Goal: Use online tool/utility: Utilize a website feature to perform a specific function

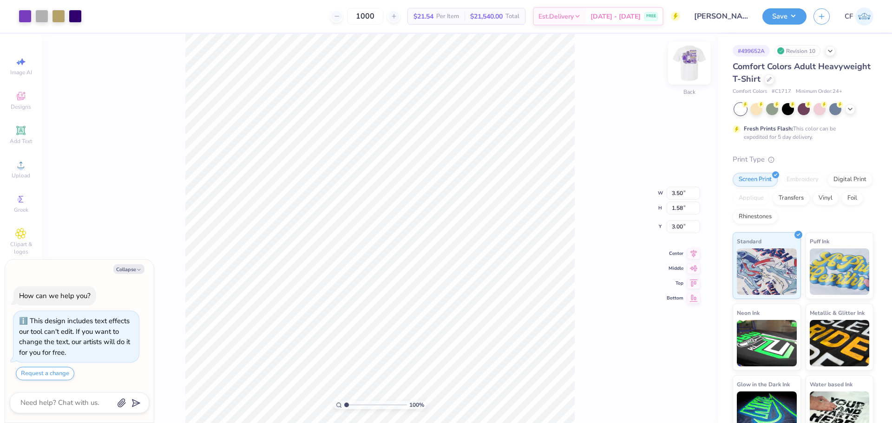
click at [683, 65] on img at bounding box center [689, 63] width 37 height 37
type textarea "x"
drag, startPoint x: 345, startPoint y: 405, endPoint x: 367, endPoint y: 408, distance: 22.0
click at [367, 408] on input "range" at bounding box center [375, 405] width 63 height 8
drag, startPoint x: 328, startPoint y: 398, endPoint x: 315, endPoint y: 397, distance: 13.0
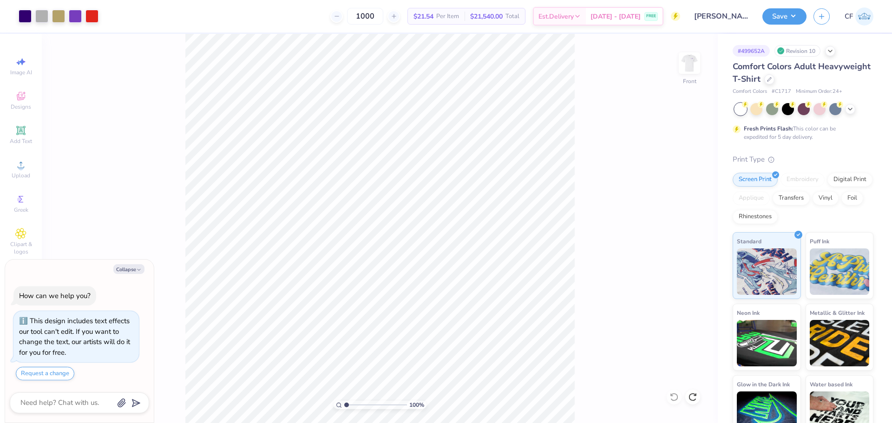
type input "1"
click at [344, 401] on input "range" at bounding box center [375, 405] width 63 height 8
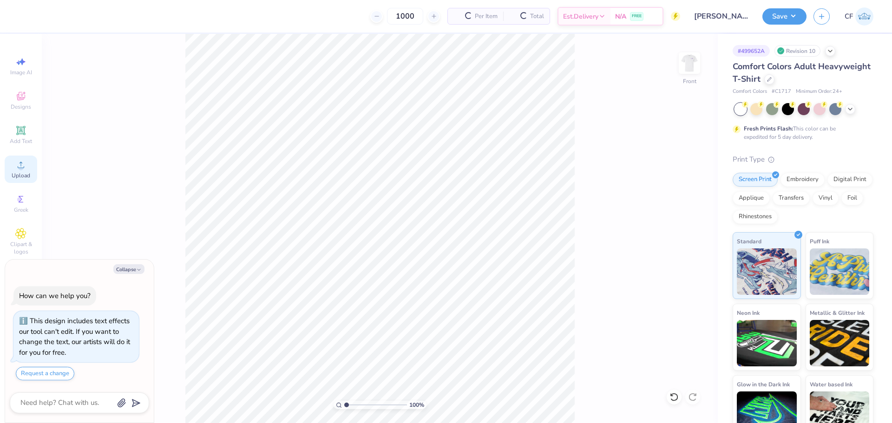
click at [6, 168] on div "Upload" at bounding box center [21, 169] width 33 height 27
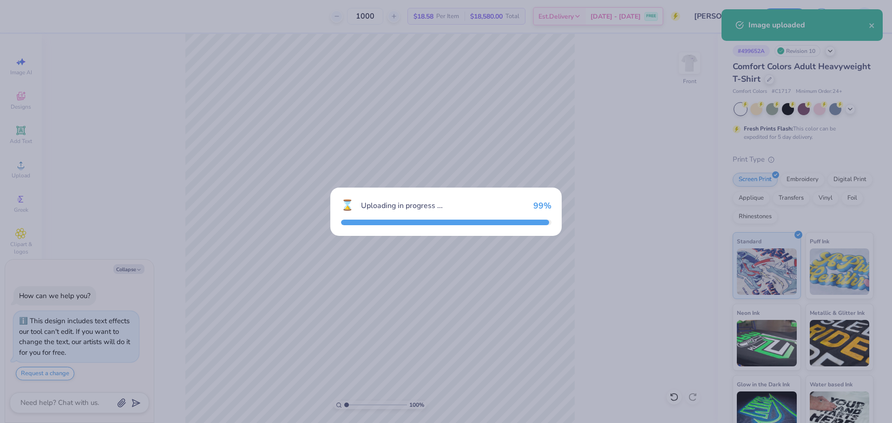
type textarea "x"
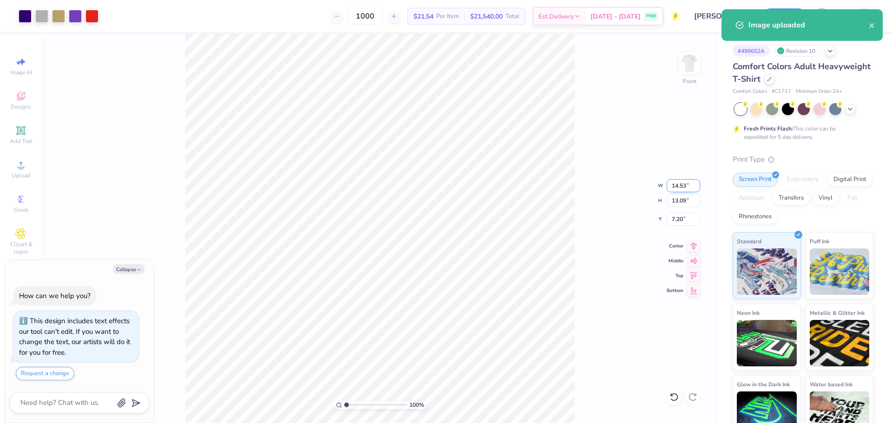
click at [686, 183] on input "14.53" at bounding box center [683, 185] width 33 height 13
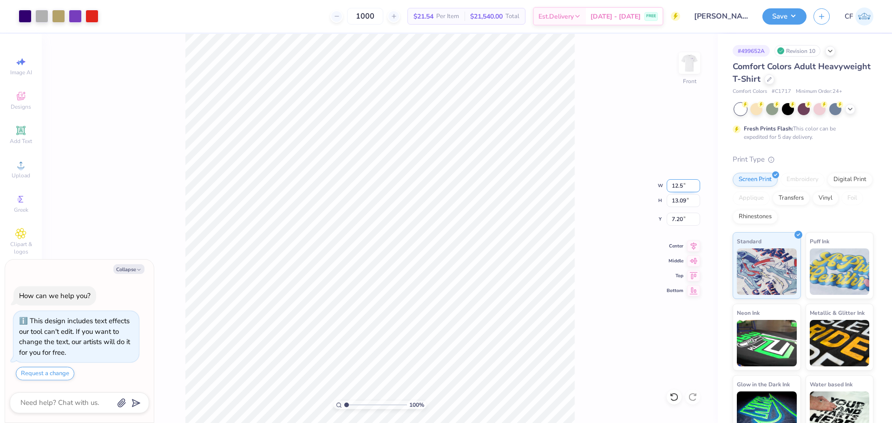
type input "12.5"
type textarea "x"
type input "12.50"
type input "11.26"
click at [677, 220] on input "8.12" at bounding box center [683, 219] width 33 height 13
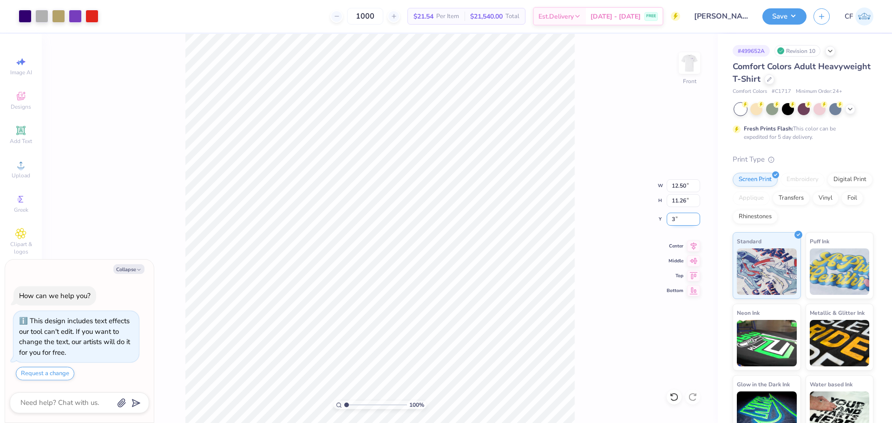
type input "3"
type textarea "x"
type input "3.00"
click at [692, 64] on img at bounding box center [689, 63] width 37 height 37
click at [3, 170] on div "Image AI Designs Add Text Upload Greek Clipart & logos Decorate" at bounding box center [21, 228] width 42 height 389
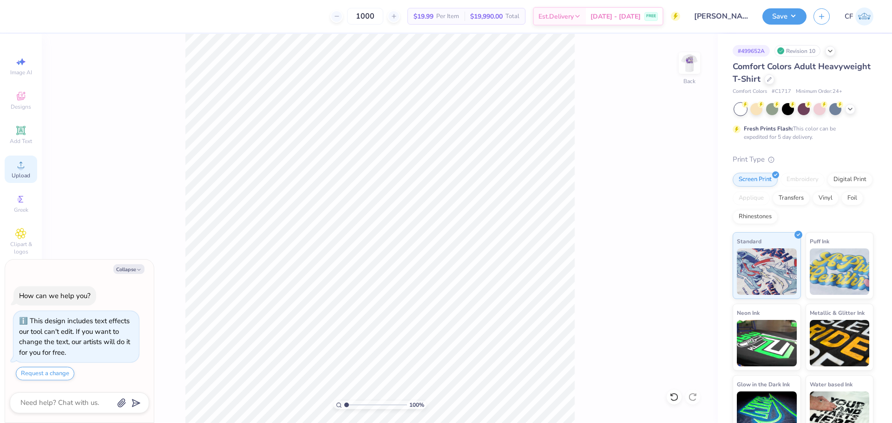
click at [13, 169] on div "Upload" at bounding box center [21, 169] width 33 height 27
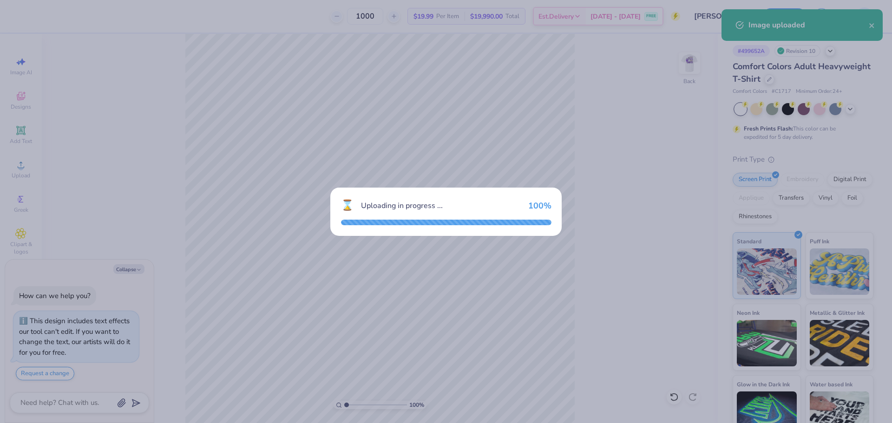
type textarea "x"
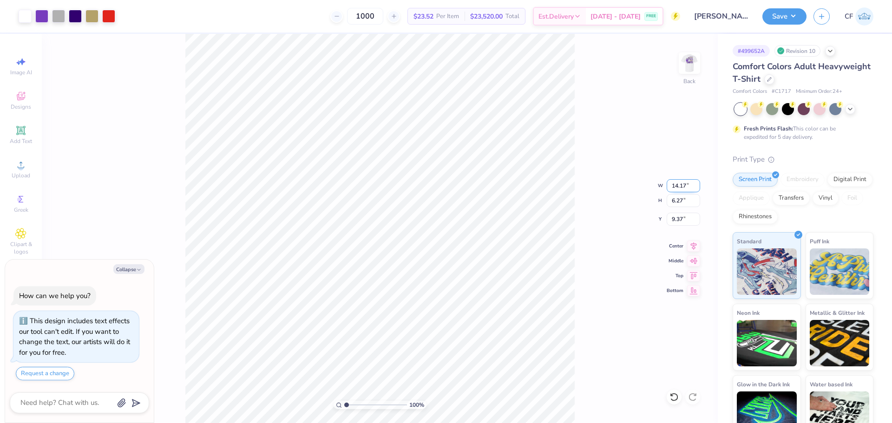
click at [681, 187] on input "14.17" at bounding box center [683, 185] width 33 height 13
type input "3.5"
type textarea "x"
type input "3.50"
type input "1.55"
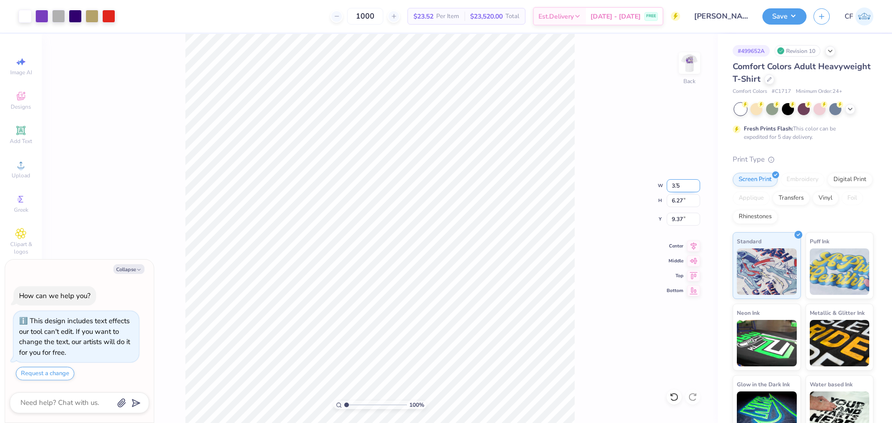
type input "11.73"
type textarea "x"
type input "3.00"
click at [784, 13] on button "Save" at bounding box center [784, 15] width 44 height 16
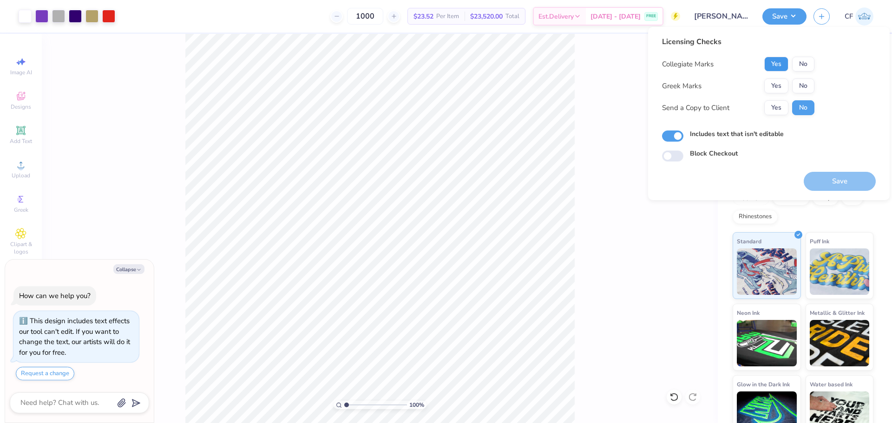
click at [776, 66] on button "Yes" at bounding box center [776, 64] width 24 height 15
click at [777, 79] on button "Yes" at bounding box center [776, 86] width 24 height 15
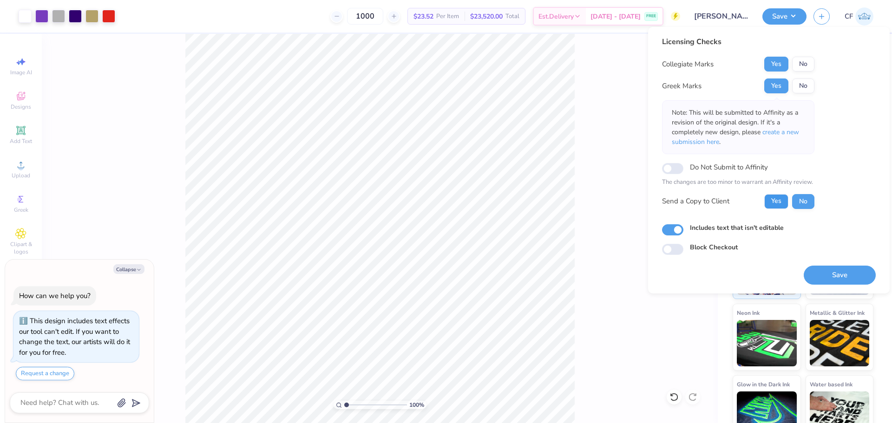
click at [780, 198] on button "Yes" at bounding box center [776, 201] width 24 height 15
drag, startPoint x: 710, startPoint y: 247, endPoint x: 578, endPoint y: 280, distance: 136.0
click at [820, 271] on button "Save" at bounding box center [840, 275] width 72 height 19
type textarea "x"
